Goal: Browse casually

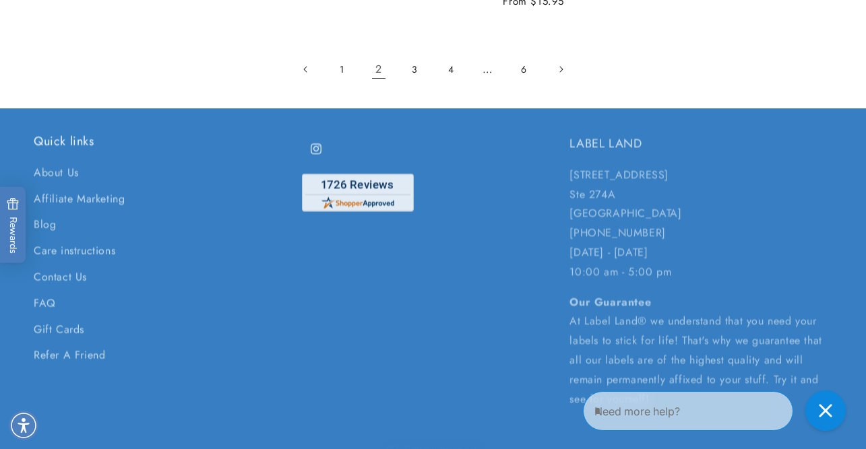
scroll to position [2888, 0]
